Goal: Transaction & Acquisition: Download file/media

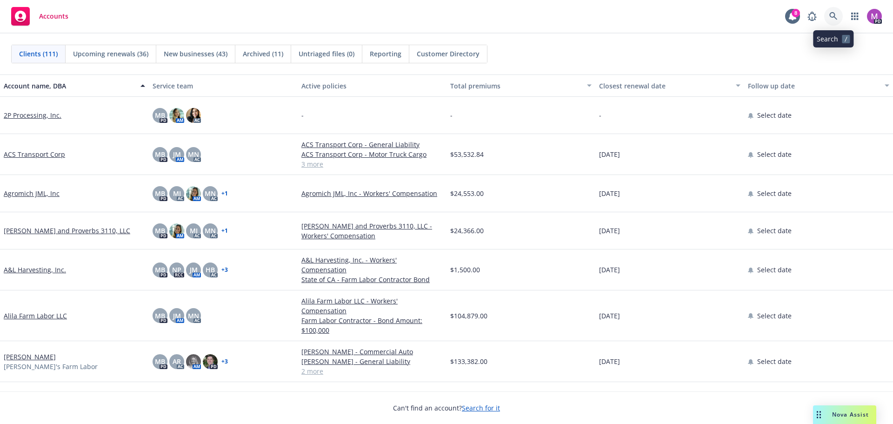
click at [832, 17] on icon at bounding box center [833, 16] width 8 height 8
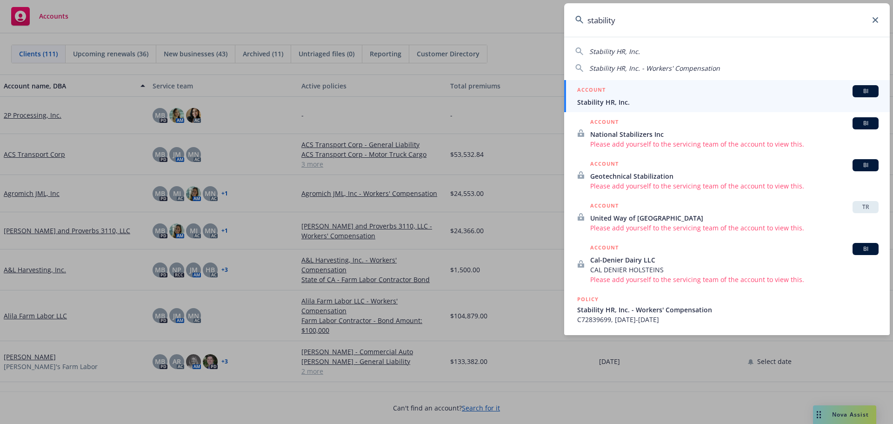
type input "stability"
click at [637, 103] on span "Stability HR, Inc." at bounding box center [727, 102] width 301 height 10
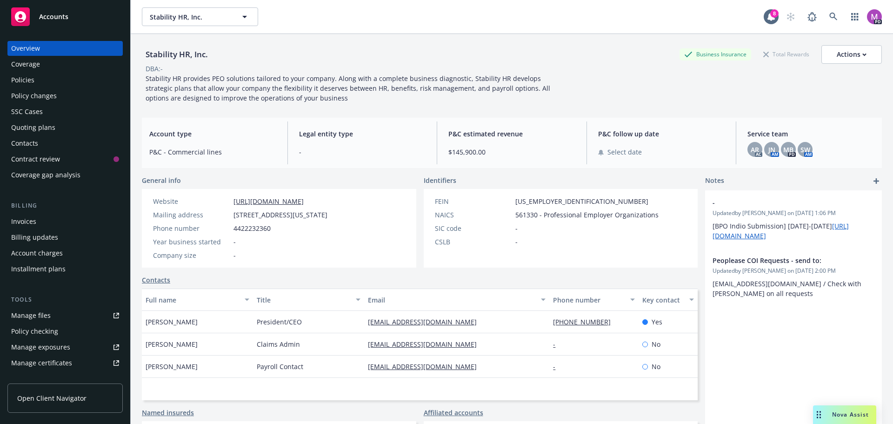
click at [33, 82] on div "Policies" at bounding box center [22, 80] width 23 height 15
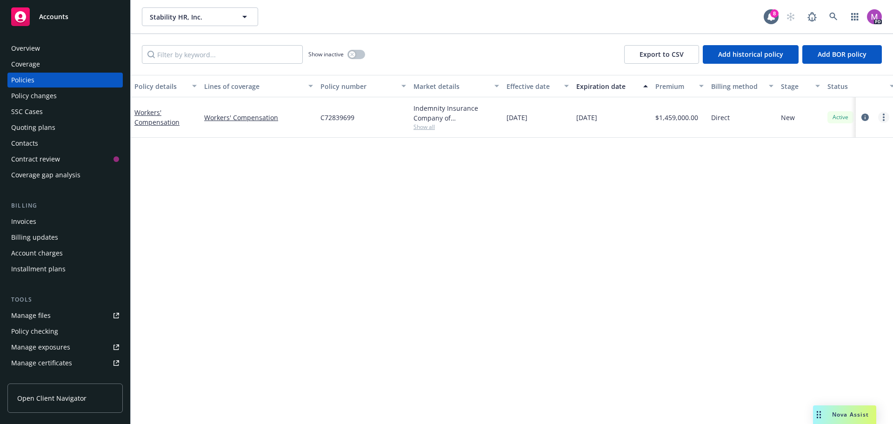
click at [882, 116] on link "more" at bounding box center [883, 117] width 11 height 11
click at [142, 120] on link "Workers' Compensation" at bounding box center [156, 117] width 45 height 19
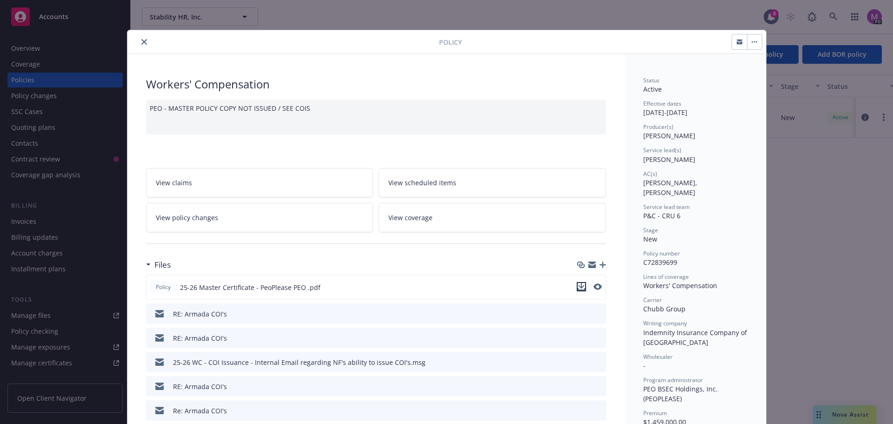
click at [581, 285] on icon "download file" at bounding box center [581, 286] width 7 height 7
click at [141, 41] on icon "close" at bounding box center [144, 42] width 6 height 6
